Goal: Purchase product/service

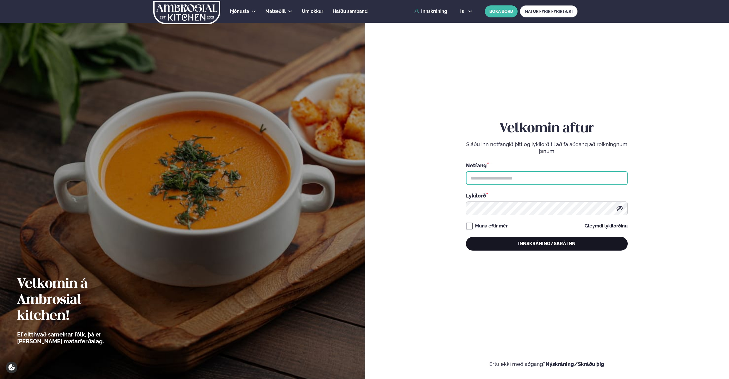
type input "**********"
click at [527, 245] on button "Innskráning/Skrá inn" at bounding box center [547, 244] width 162 height 14
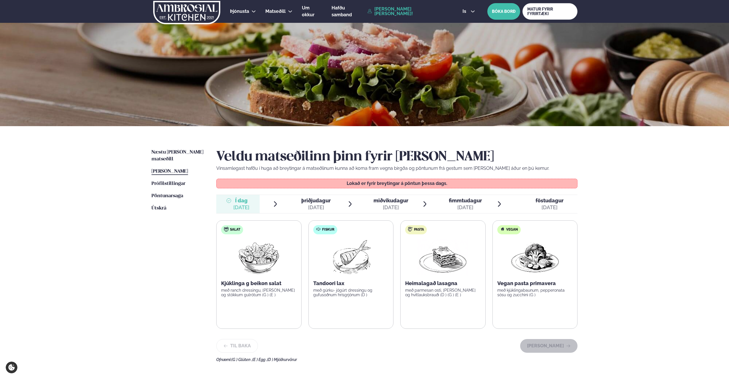
click at [305, 205] on div "[DATE]" at bounding box center [316, 207] width 29 height 7
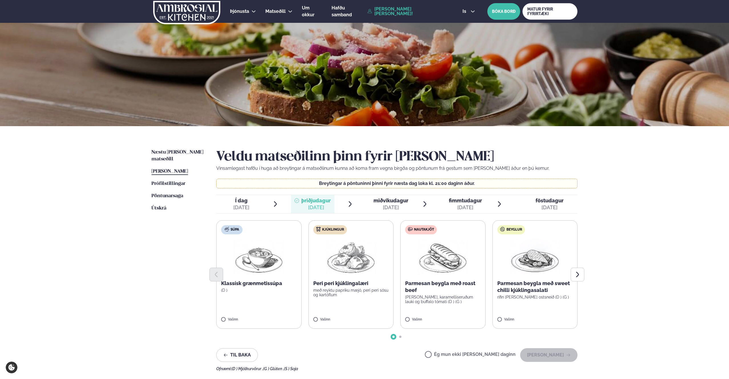
click at [352, 271] on div at bounding box center [396, 275] width 361 height 14
click at [319, 316] on label "Kjúklingur Peri peri kjúklingalæri með reyktu papriku mæjó, peri peri sósu og k…" at bounding box center [350, 274] width 85 height 108
click at [563, 350] on button "[PERSON_NAME]" at bounding box center [548, 355] width 57 height 14
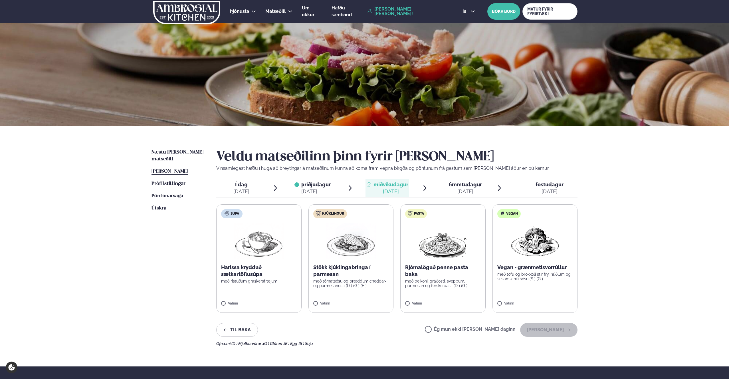
click at [313, 305] on label "Kjúklingur Stökk kjúklingabringa í parmesan með tómatsósu og bræddum cheddar- o…" at bounding box center [351, 258] width 85 height 108
click at [552, 331] on button "[PERSON_NAME]" at bounding box center [548, 330] width 57 height 14
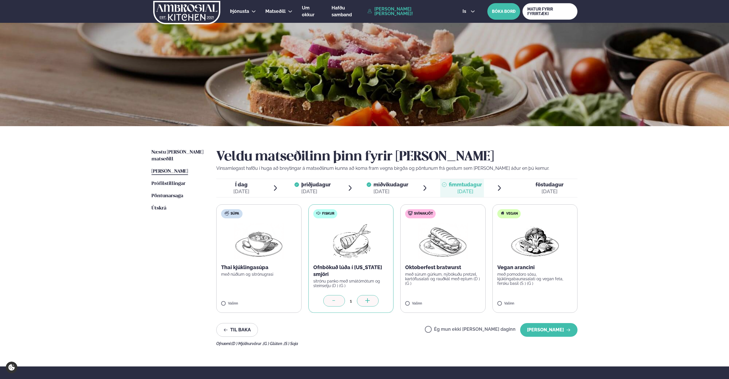
click at [545, 323] on div "Veldu matseðilinn þinn fyrir [PERSON_NAME] Vinsamlegast hafðu í huga að breytin…" at bounding box center [396, 247] width 361 height 197
click at [546, 326] on button "[PERSON_NAME]" at bounding box center [548, 330] width 57 height 14
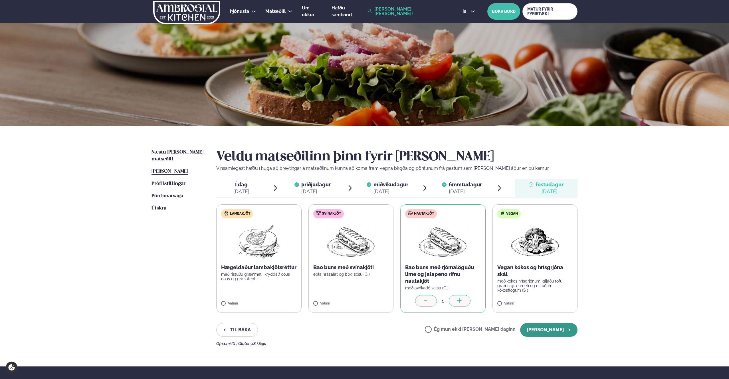
click at [564, 328] on button "[PERSON_NAME]" at bounding box center [548, 330] width 57 height 14
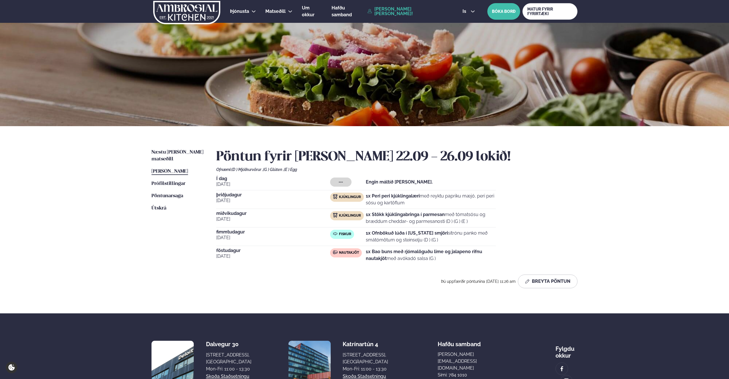
click at [536, 191] on div "Í dag [DATE] --- Engin máltíð [PERSON_NAME]. [DATE] Kjúklingur 1x Peri peri kjú…" at bounding box center [396, 220] width 361 height 88
